Goal: Information Seeking & Learning: Understand process/instructions

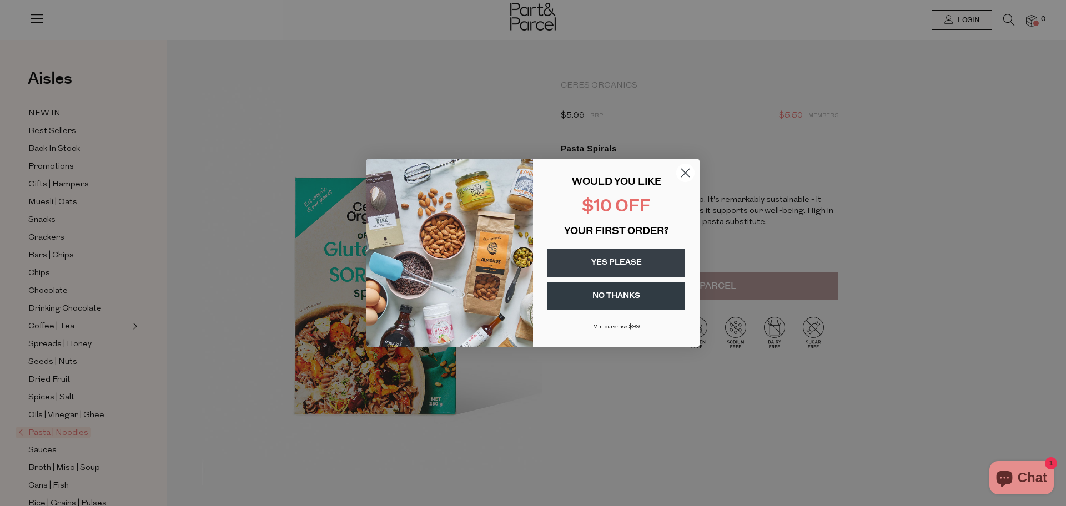
click at [685, 175] on circle "Close dialog" at bounding box center [685, 173] width 18 height 18
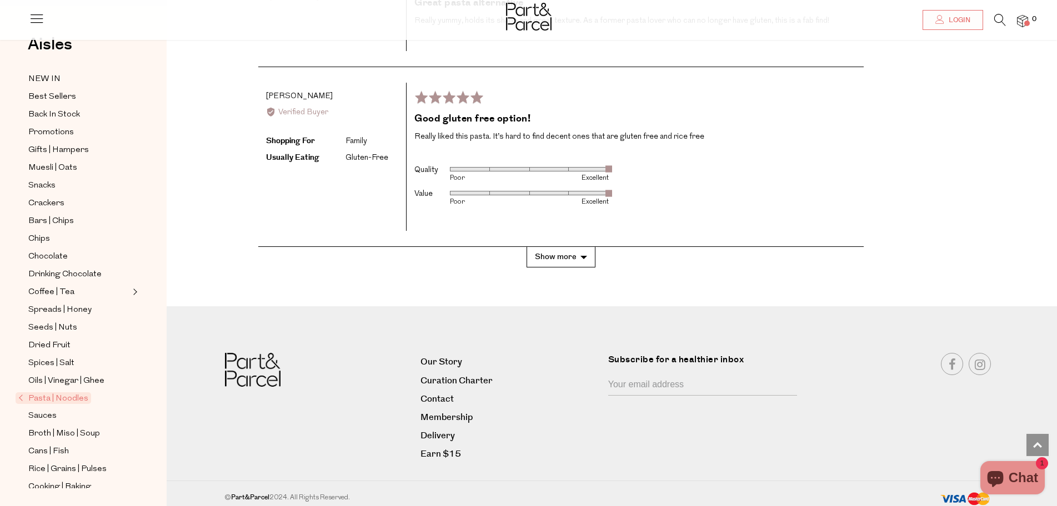
scroll to position [2300, 0]
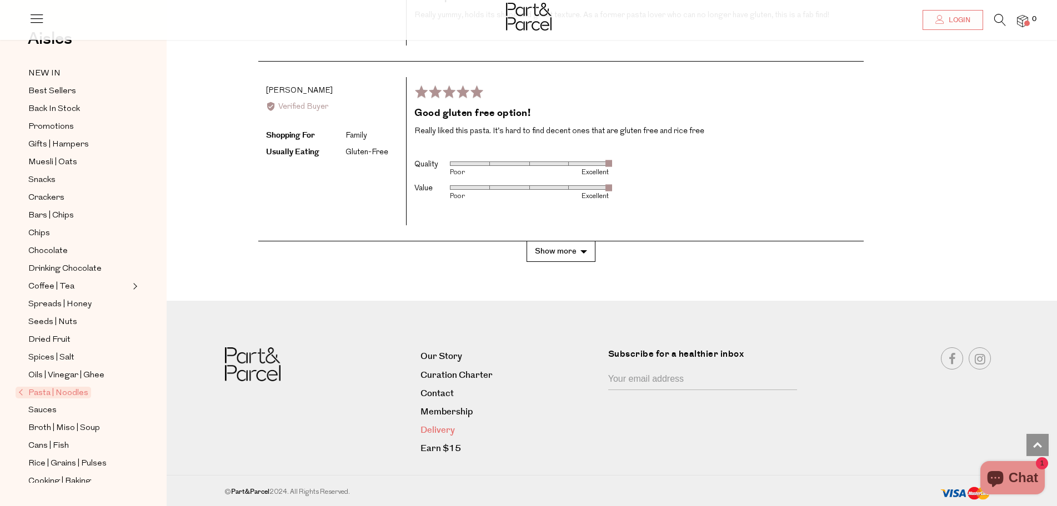
click at [443, 429] on link "Delivery" at bounding box center [509, 430] width 179 height 15
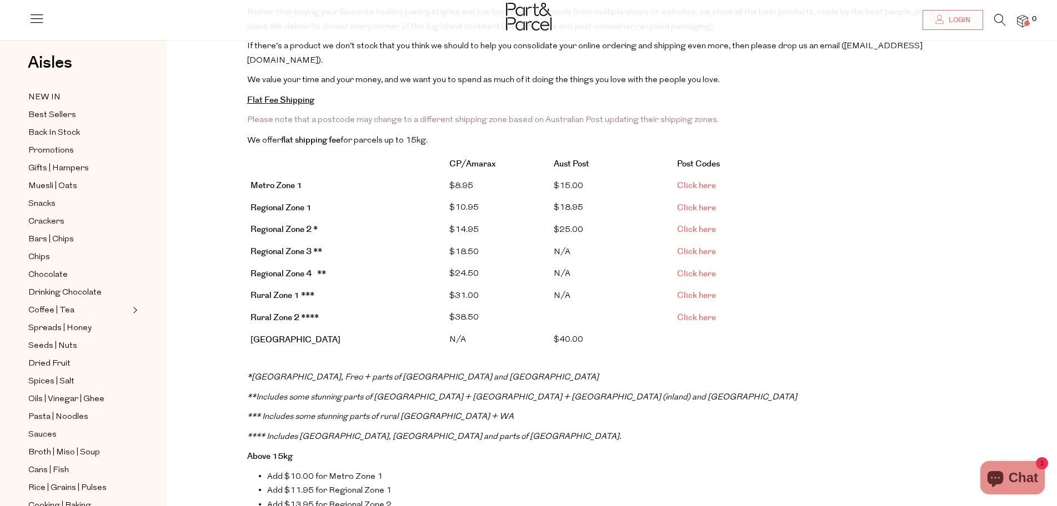
scroll to position [167, 0]
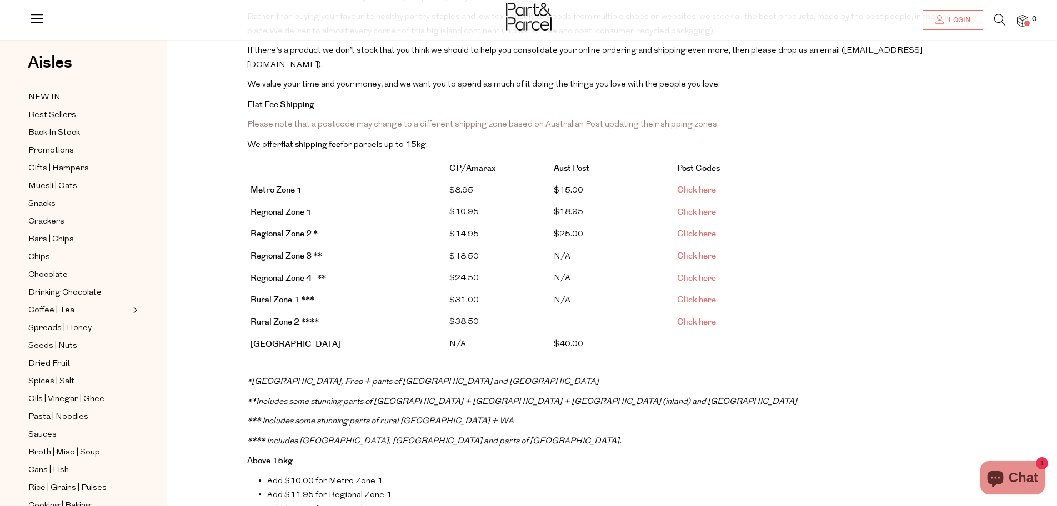
click at [708, 228] on span "Click here" at bounding box center [696, 234] width 39 height 12
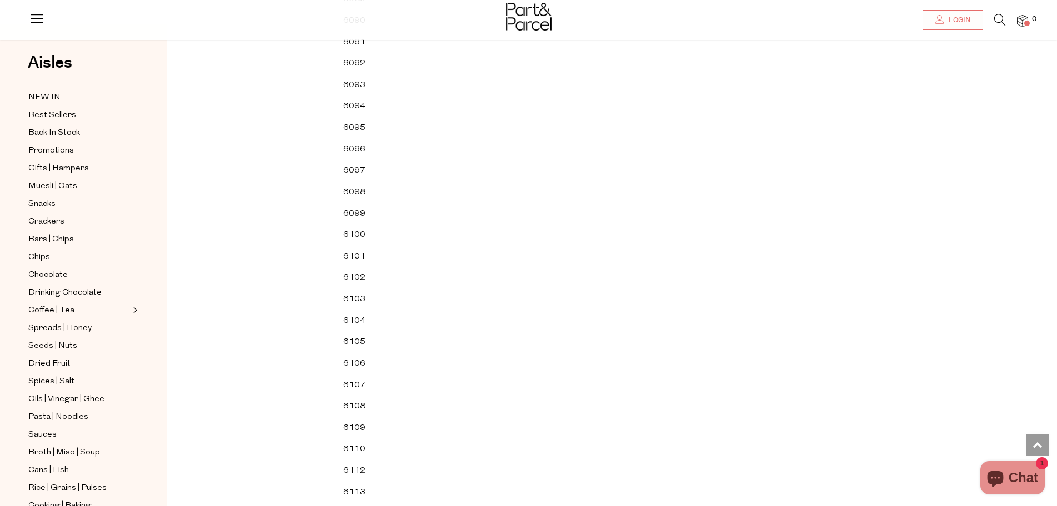
scroll to position [2276, 0]
drag, startPoint x: 658, startPoint y: 264, endPoint x: 646, endPoint y: 259, distance: 12.5
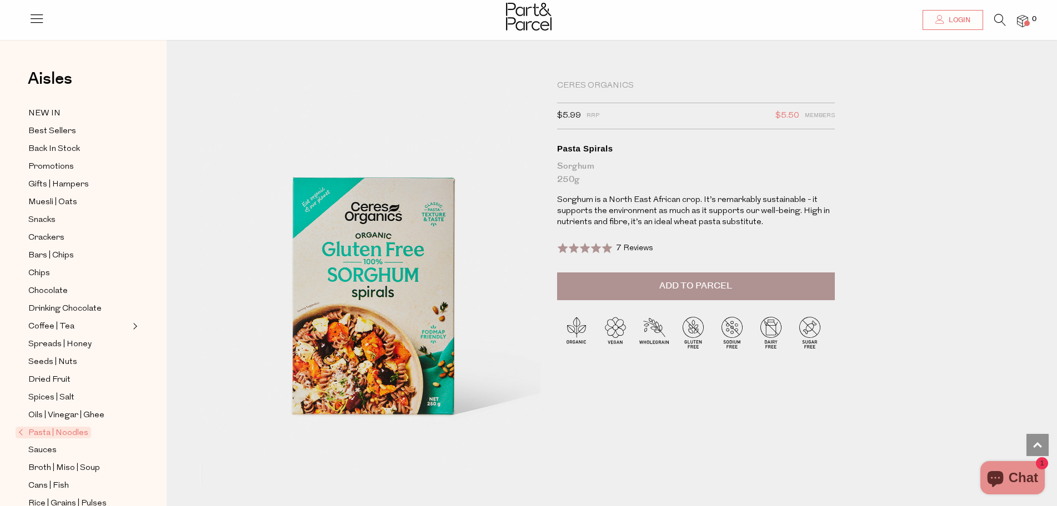
scroll to position [2266, 0]
